Goal: Use online tool/utility

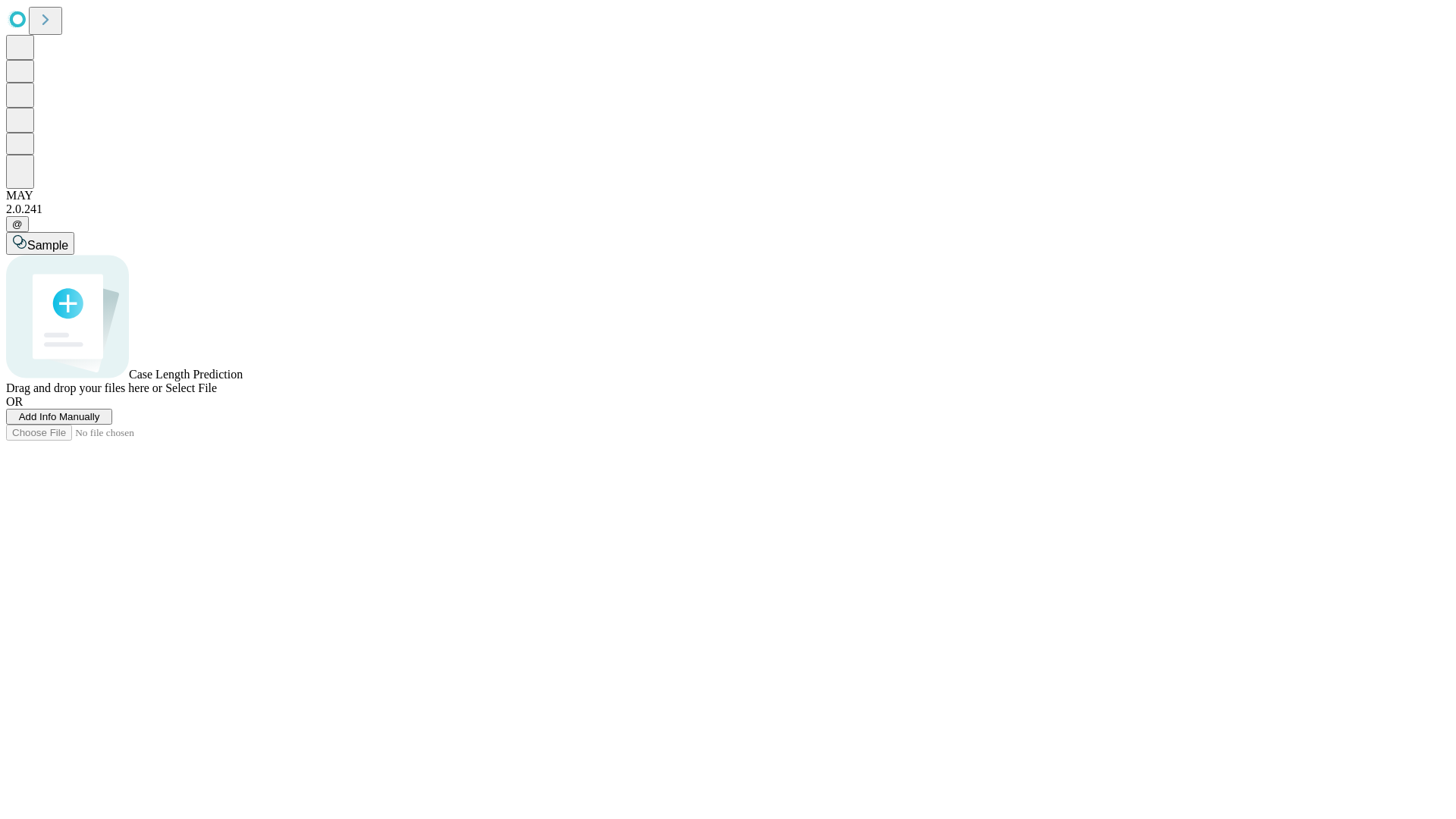
click at [217, 395] on span "Select File" at bounding box center [191, 388] width 51 height 13
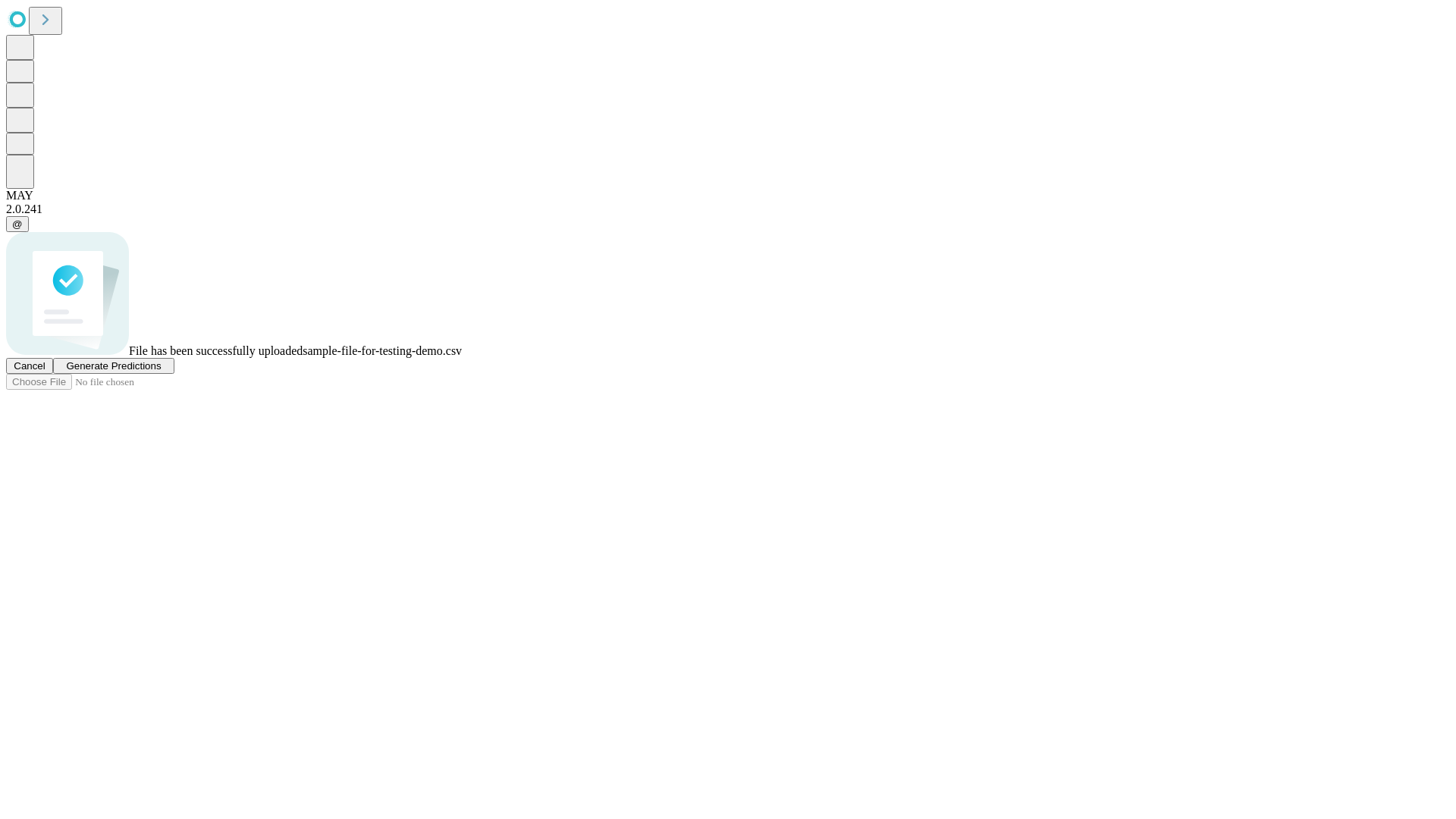
click at [161, 372] on span "Generate Predictions" at bounding box center [112, 366] width 94 height 11
